Goal: Task Accomplishment & Management: Use online tool/utility

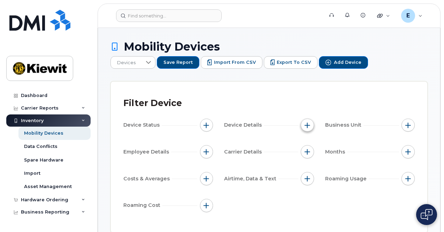
click at [309, 123] on span "button" at bounding box center [308, 125] width 6 height 6
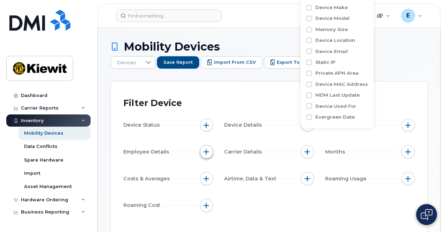
click at [207, 149] on span "button" at bounding box center [207, 152] width 6 height 6
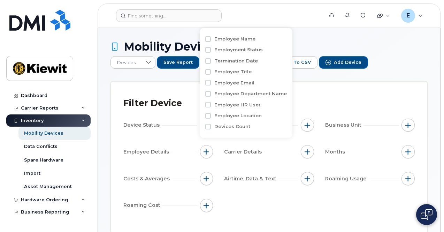
click at [213, 168] on div "Device Status Device Details Business Unit Employee Details Carrier Details Mon…" at bounding box center [269, 167] width 292 height 96
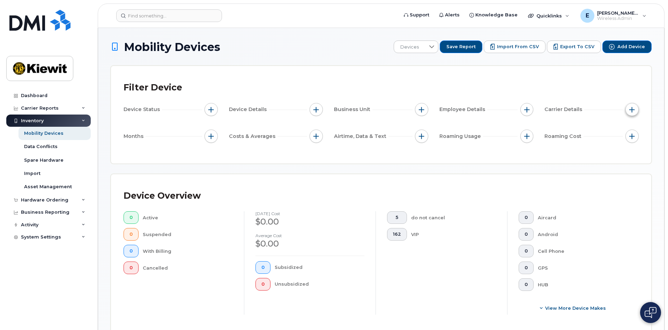
click at [444, 108] on button "button" at bounding box center [631, 109] width 13 height 13
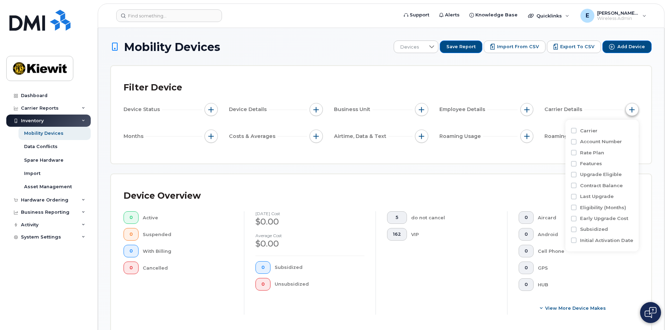
click at [444, 108] on button "button" at bounding box center [631, 109] width 13 height 13
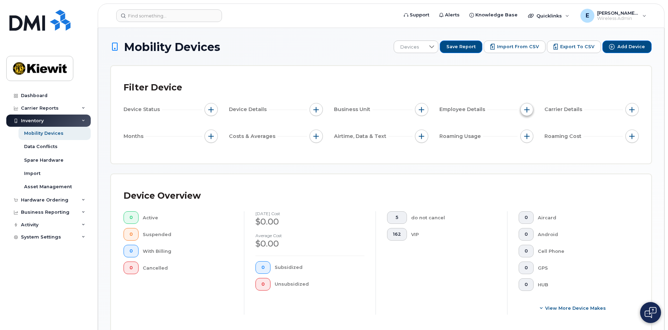
click at [444, 112] on button "button" at bounding box center [526, 109] width 13 height 13
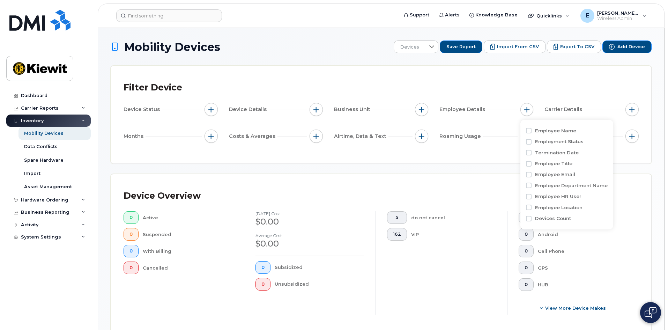
click at [444, 134] on div "Roaming Usage" at bounding box center [486, 135] width 94 height 13
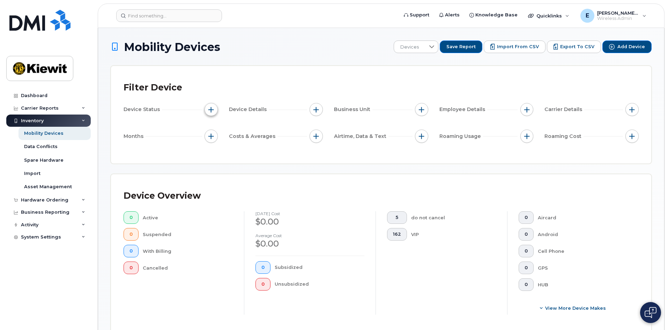
click at [211, 107] on span "button" at bounding box center [211, 110] width 6 height 6
click at [224, 130] on label "Current Status" at bounding box center [237, 130] width 36 height 7
click at [216, 130] on input "Current Status" at bounding box center [213, 131] width 6 height 6
checkbox input "true"
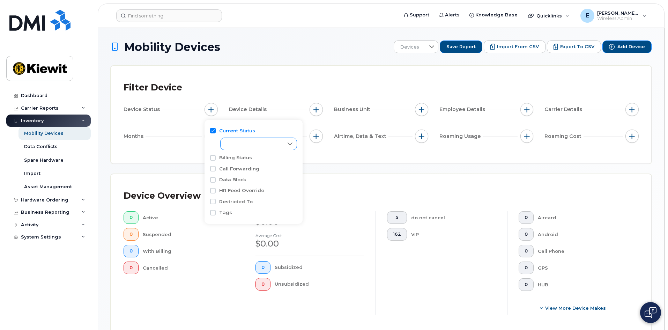
click at [291, 147] on icon at bounding box center [290, 144] width 6 height 6
click at [251, 159] on li "Active" at bounding box center [258, 159] width 77 height 12
checkbox input "true"
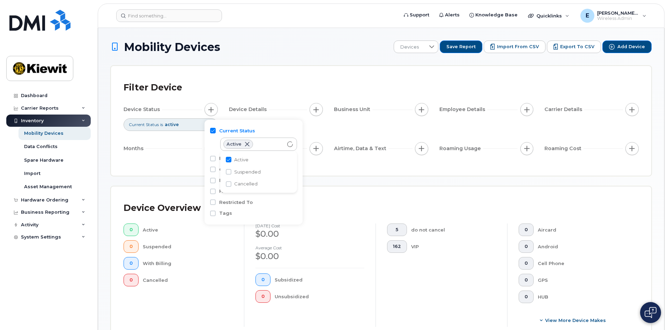
click at [328, 181] on div "Mobility Devices Devices Save Report Import from CSV Export to CSV Add Device F…" at bounding box center [381, 260] width 541 height 441
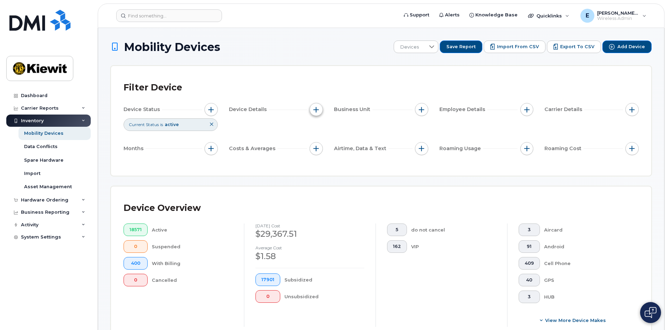
click at [315, 105] on button "button" at bounding box center [315, 109] width 13 height 13
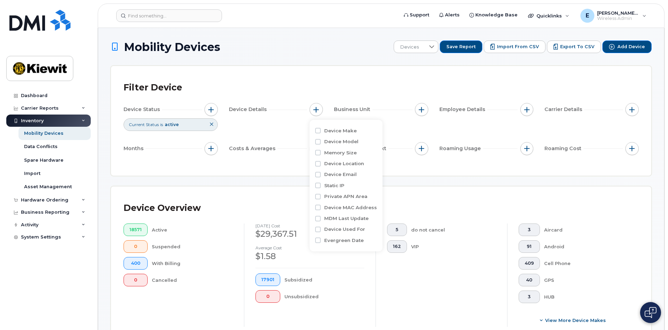
click at [400, 114] on div "Business Unit" at bounding box center [381, 109] width 94 height 13
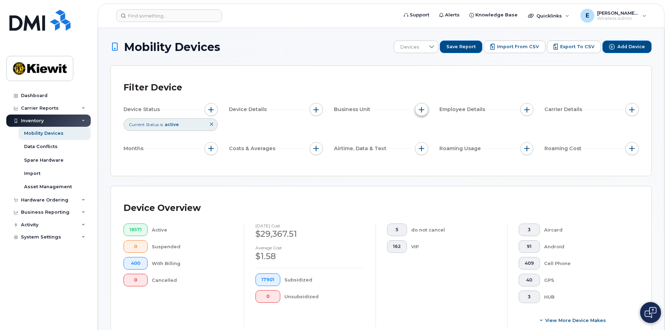
click at [425, 110] on button "button" at bounding box center [421, 109] width 13 height 13
click at [444, 109] on button "button" at bounding box center [526, 109] width 13 height 13
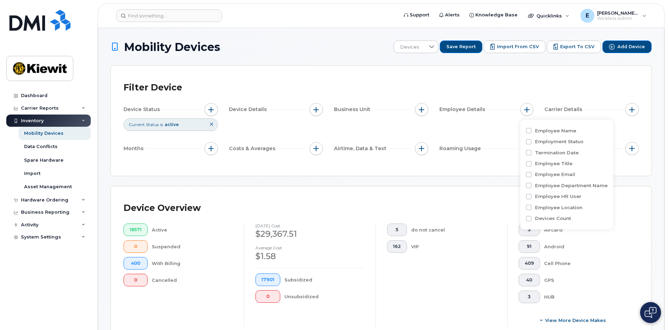
click at [444, 112] on div "Filter Device Device Status Current Status is active Device Details Business Un…" at bounding box center [381, 121] width 540 height 110
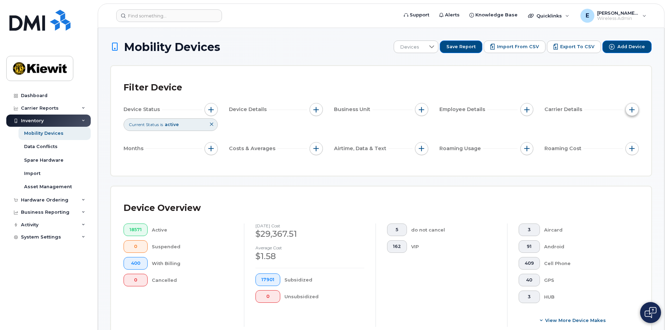
click at [444, 109] on span "button" at bounding box center [632, 110] width 6 height 6
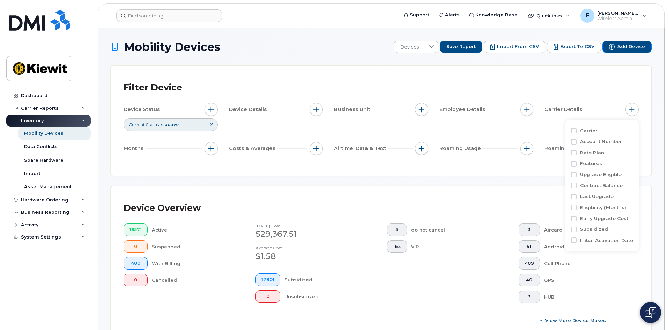
drag, startPoint x: 517, startPoint y: 161, endPoint x: 487, endPoint y: 156, distance: 30.0
click at [444, 160] on div "Filter Device Device Status Current Status is active Device Details Business Un…" at bounding box center [380, 120] width 515 height 84
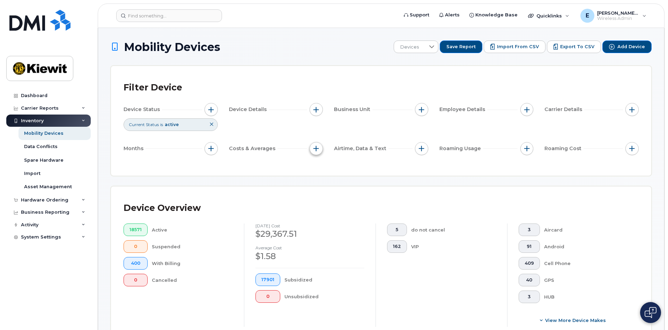
click at [318, 150] on span "button" at bounding box center [316, 148] width 6 height 6
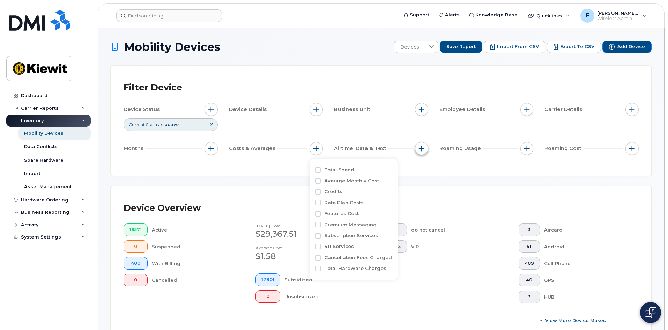
click at [420, 150] on span "button" at bounding box center [422, 148] width 6 height 6
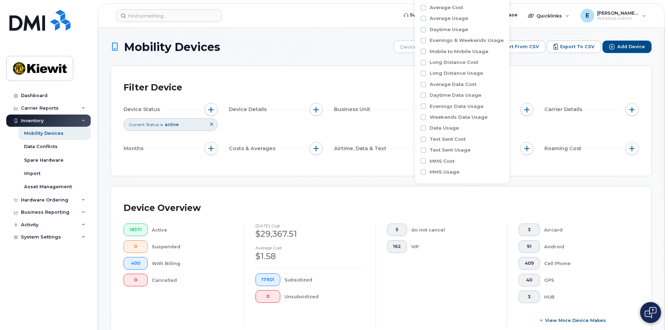
click at [444, 133] on div "Device Status Current Status is active Device Details Business Unit Employee De…" at bounding box center [380, 130] width 515 height 55
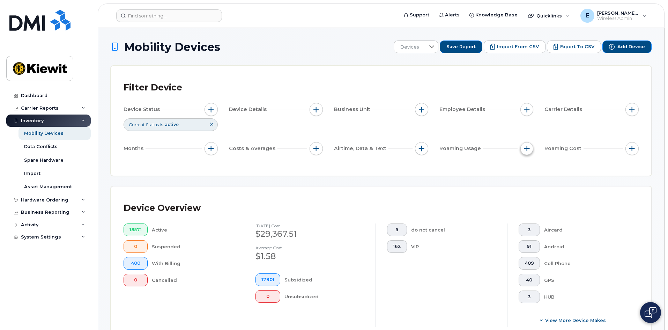
click at [444, 148] on span "button" at bounding box center [527, 148] width 6 height 6
click at [444, 150] on span "button" at bounding box center [632, 148] width 6 height 6
click at [444, 189] on div "Device Overview 18571 Active 0 Suspended 400 With Billing 0 Cancelled [DATE] co…" at bounding box center [381, 265] width 540 height 158
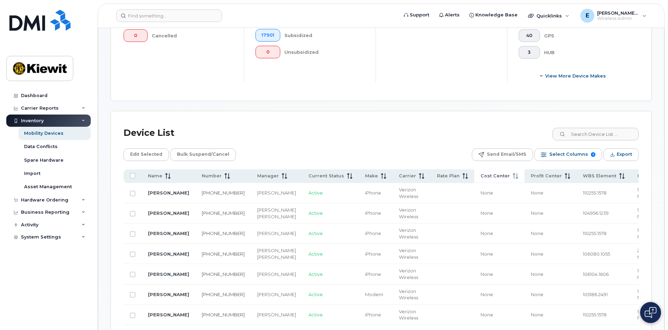
scroll to position [279, 0]
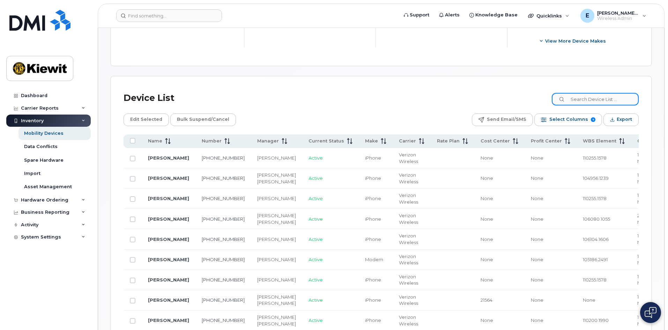
click at [444, 103] on input at bounding box center [595, 99] width 87 height 13
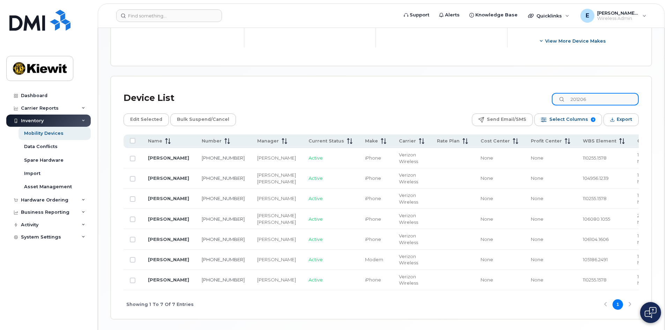
drag, startPoint x: 601, startPoint y: 96, endPoint x: 538, endPoint y: 91, distance: 63.0
click at [444, 91] on div "Device List 201206" at bounding box center [380, 98] width 515 height 18
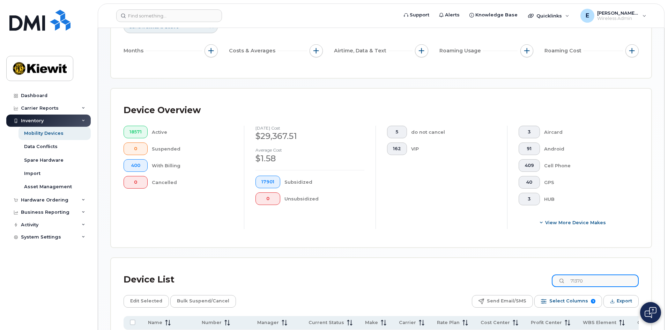
scroll to position [0, 0]
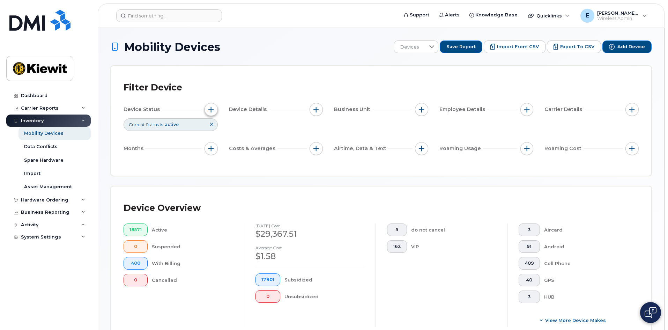
type input "71370"
click at [210, 112] on span "button" at bounding box center [211, 110] width 6 height 6
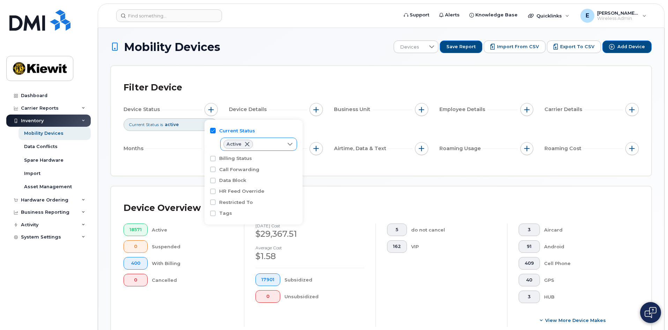
click at [291, 143] on icon at bounding box center [290, 144] width 6 height 6
click at [249, 173] on span "Suspended" at bounding box center [247, 172] width 27 height 7
checkbox input "true"
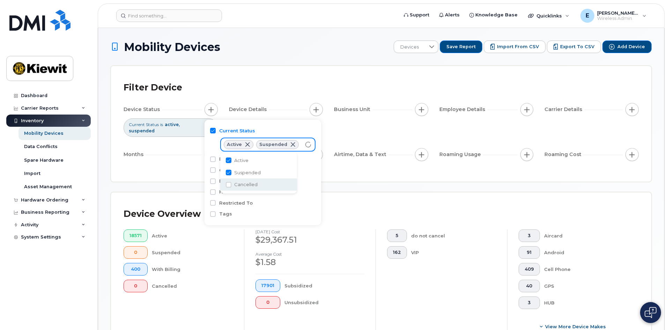
click at [247, 183] on span "Cancelled" at bounding box center [245, 184] width 23 height 7
checkbox input "true"
click at [179, 189] on div "Mobility Devices Devices Save Report Import from CSV Export to CSV Add Device F…" at bounding box center [381, 271] width 541 height 462
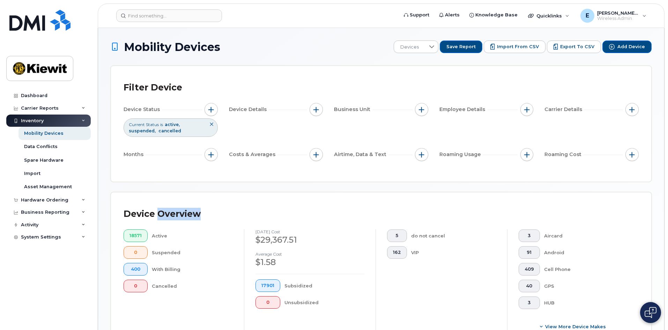
click at [179, 189] on div "Mobility Devices Devices Save Report Import from CSV Export to CSV Add Device F…" at bounding box center [381, 271] width 541 height 462
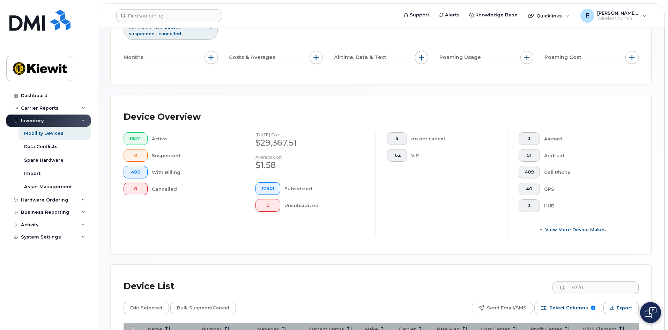
scroll to position [208, 0]
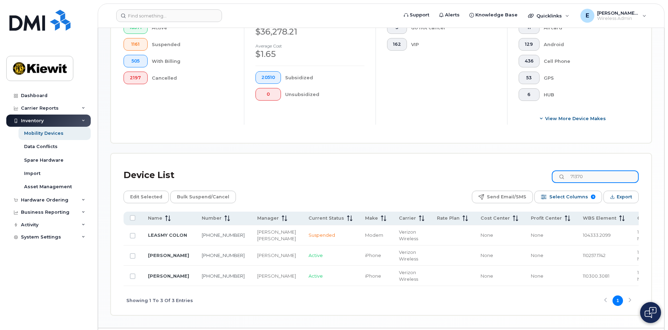
click at [444, 177] on input "71370" at bounding box center [595, 176] width 87 height 13
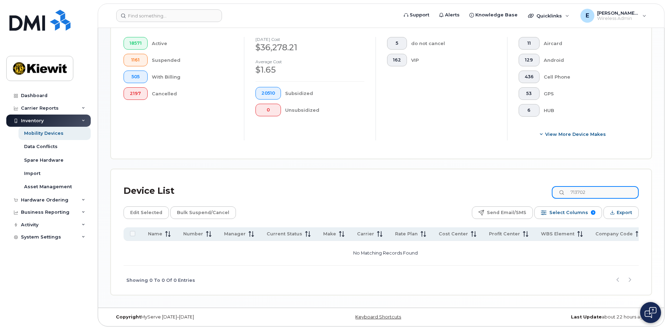
scroll to position [192, 0]
type input "7"
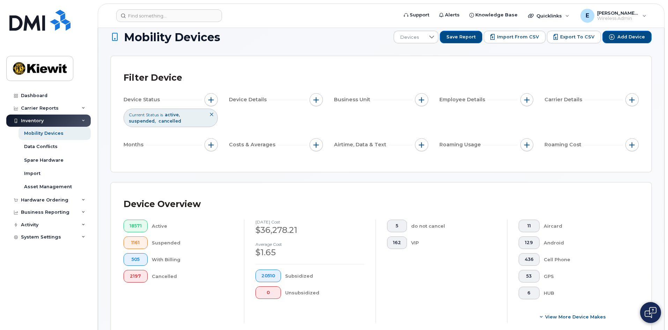
scroll to position [0, 0]
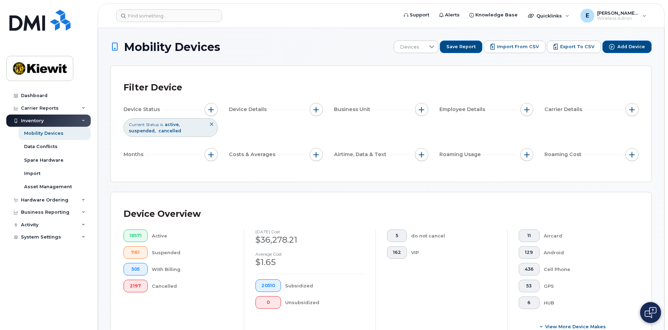
click at [211, 122] on icon at bounding box center [211, 124] width 4 height 4
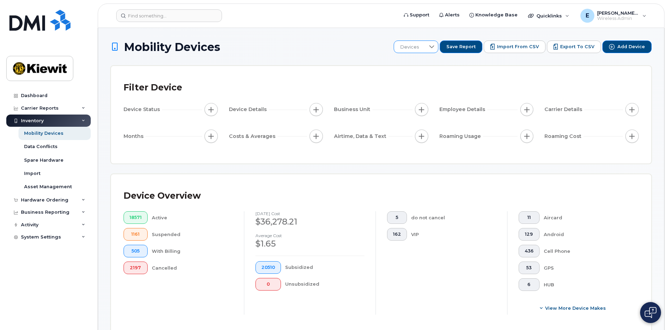
click at [434, 49] on div at bounding box center [431, 47] width 13 height 12
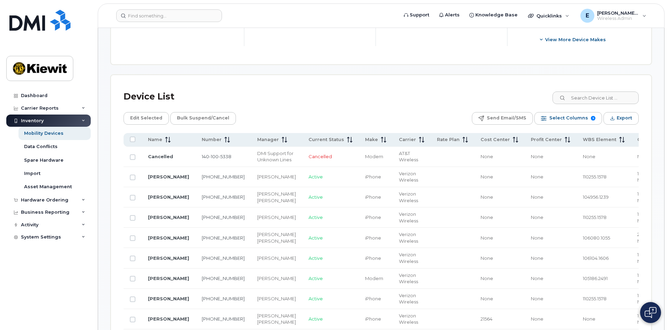
scroll to position [269, 0]
click at [444, 98] on input at bounding box center [595, 96] width 87 height 13
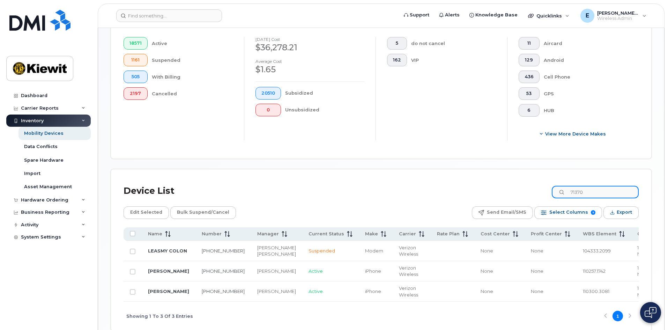
scroll to position [223, 0]
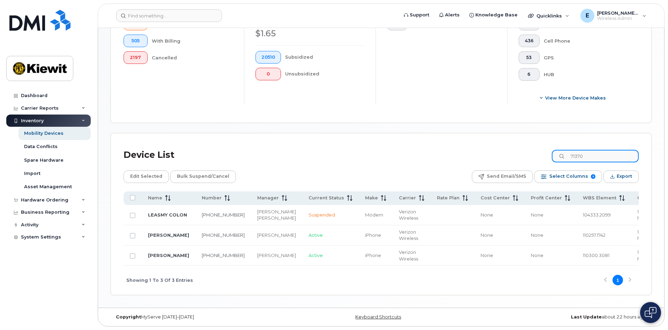
type input "71370"
